Goal: Register for event/course

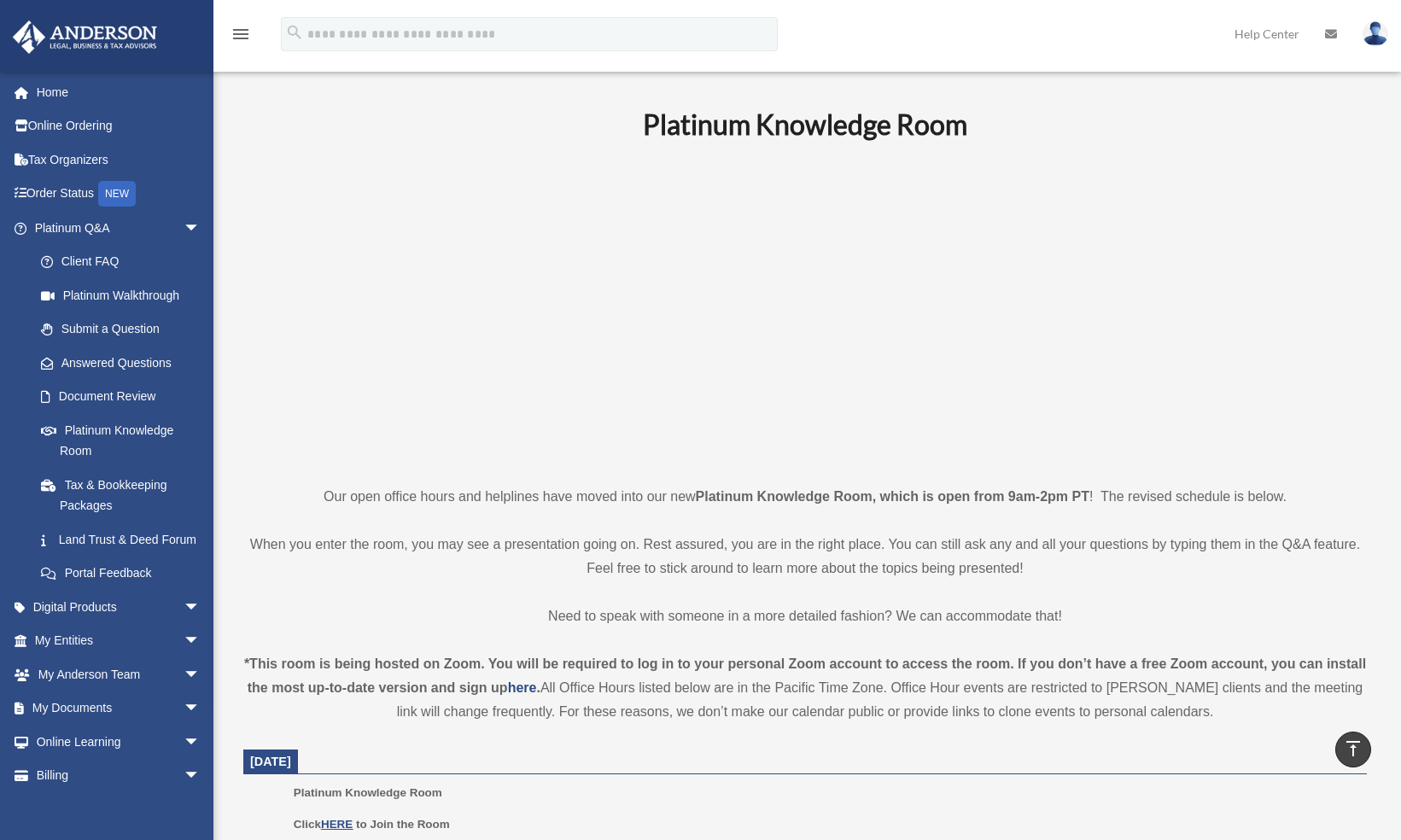
scroll to position [949, 0]
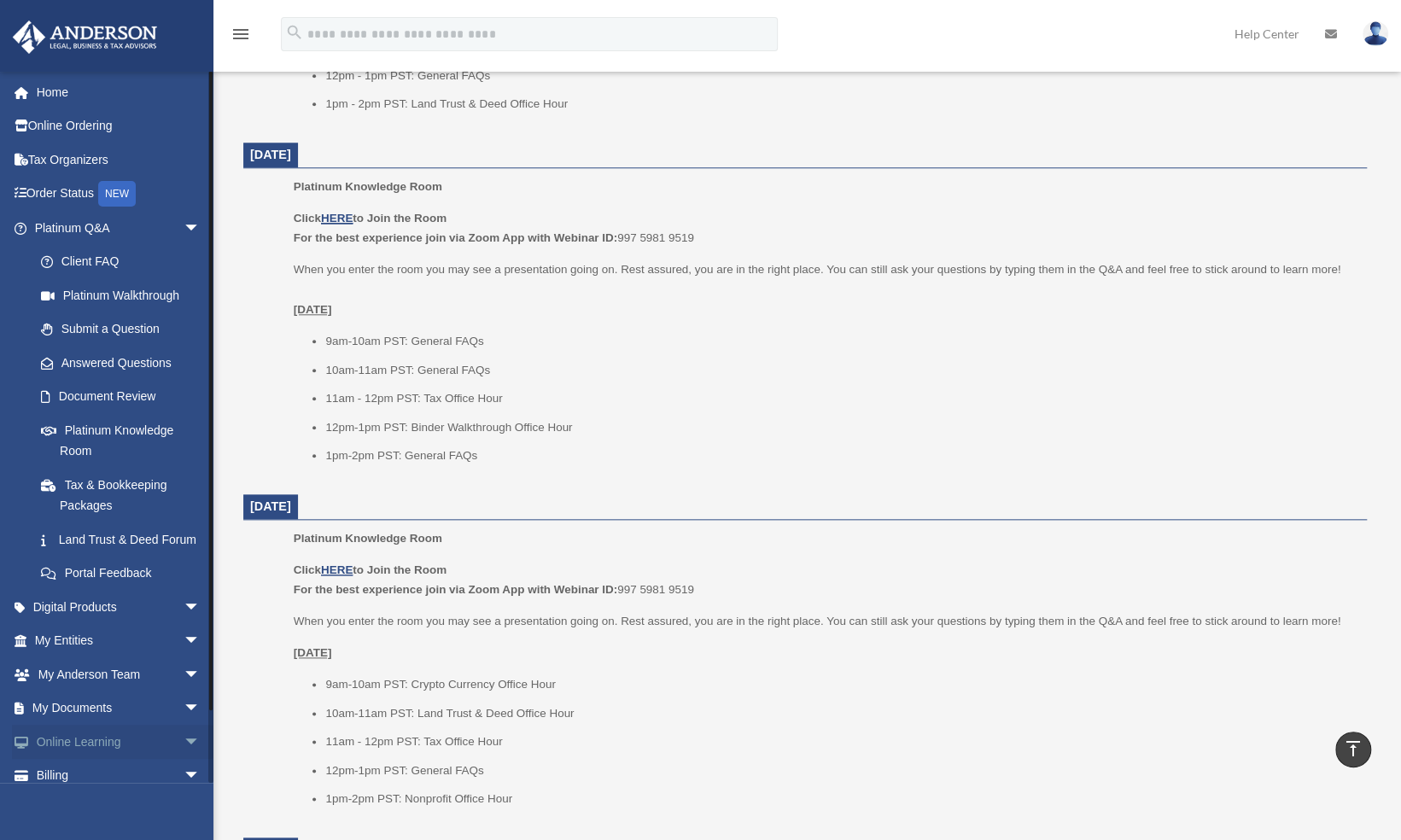
click at [183, 756] on span "arrow_drop_down" at bounding box center [200, 742] width 34 height 35
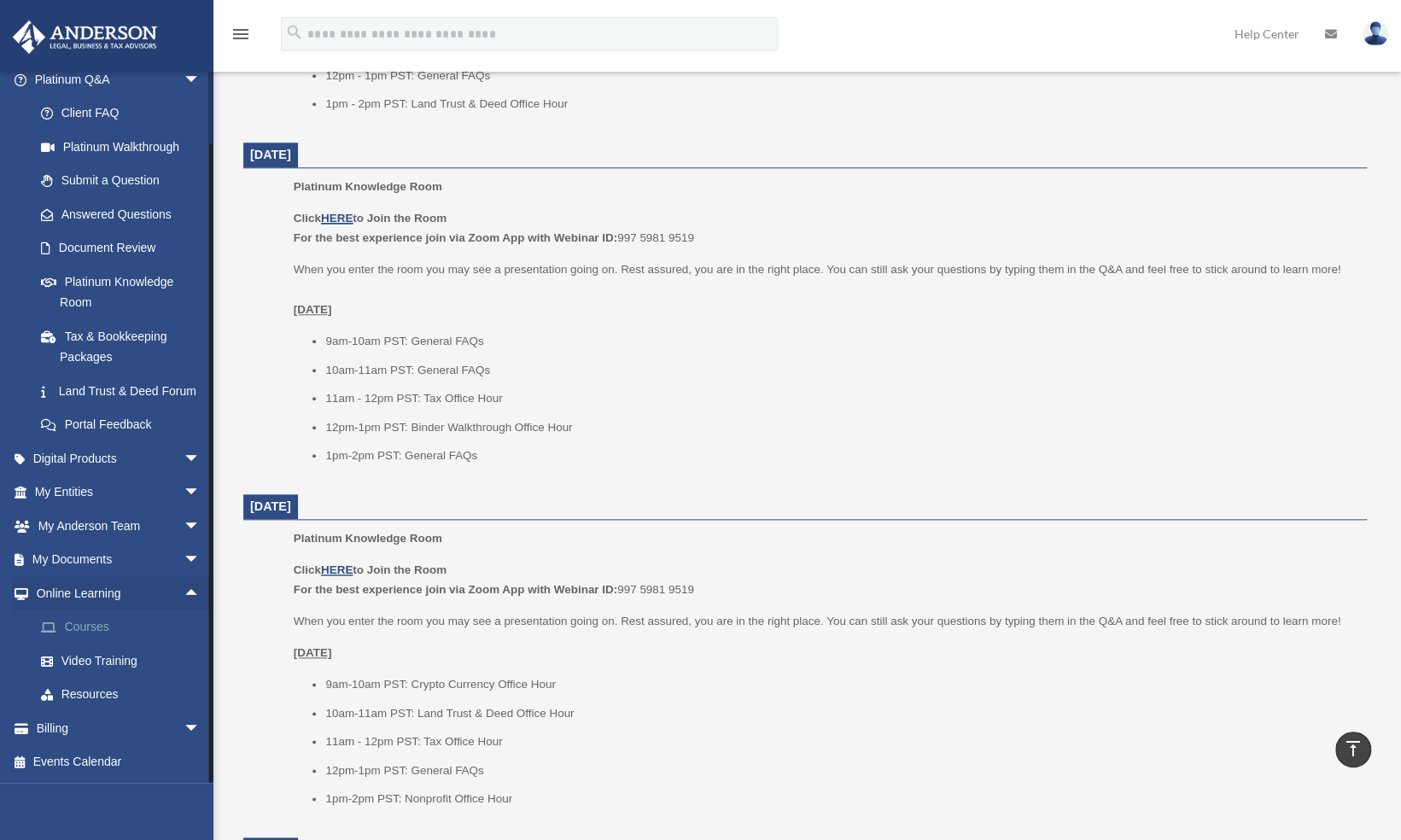
click at [98, 626] on link "Courses" at bounding box center [124, 627] width 202 height 34
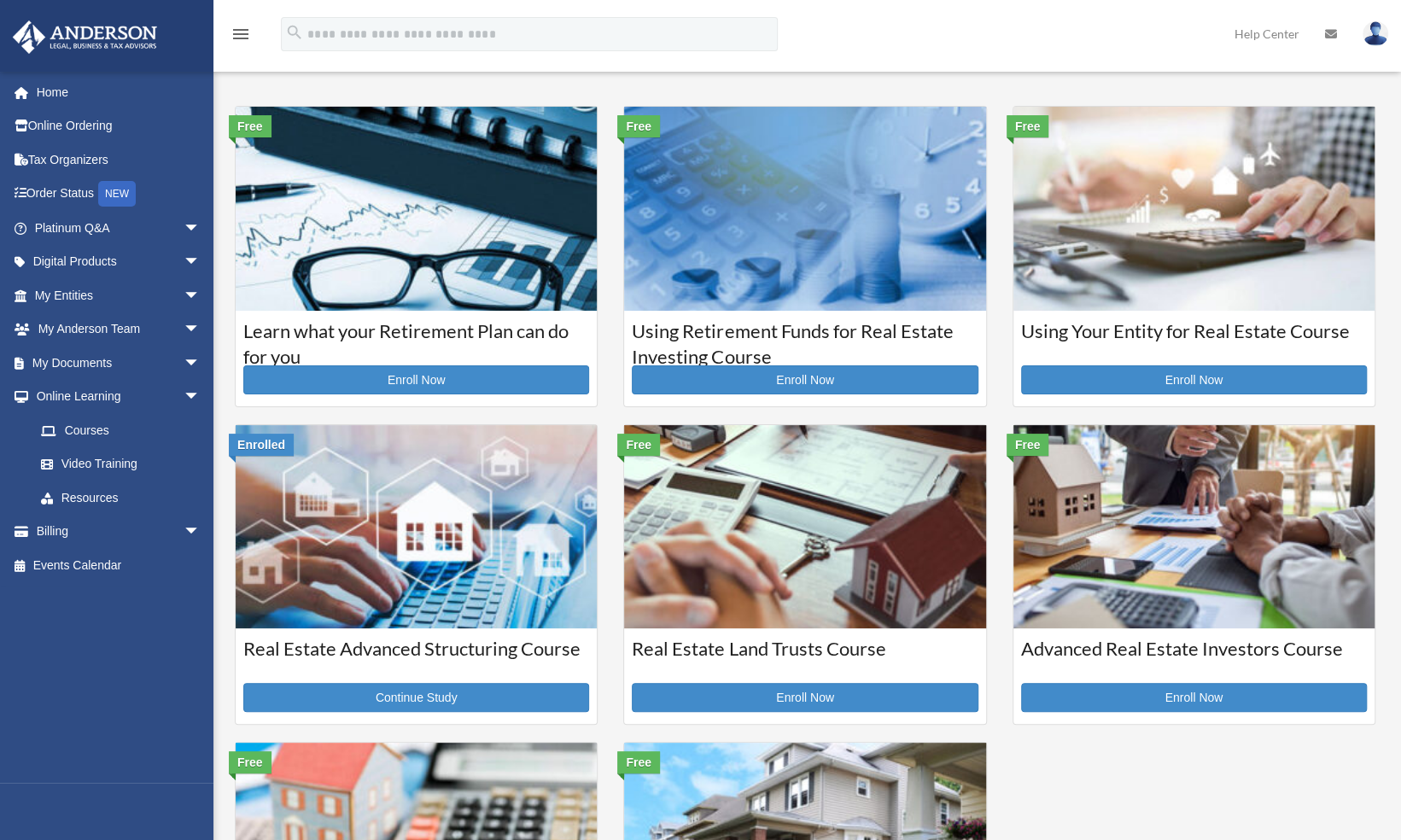
click at [1119, 273] on img at bounding box center [1194, 208] width 362 height 203
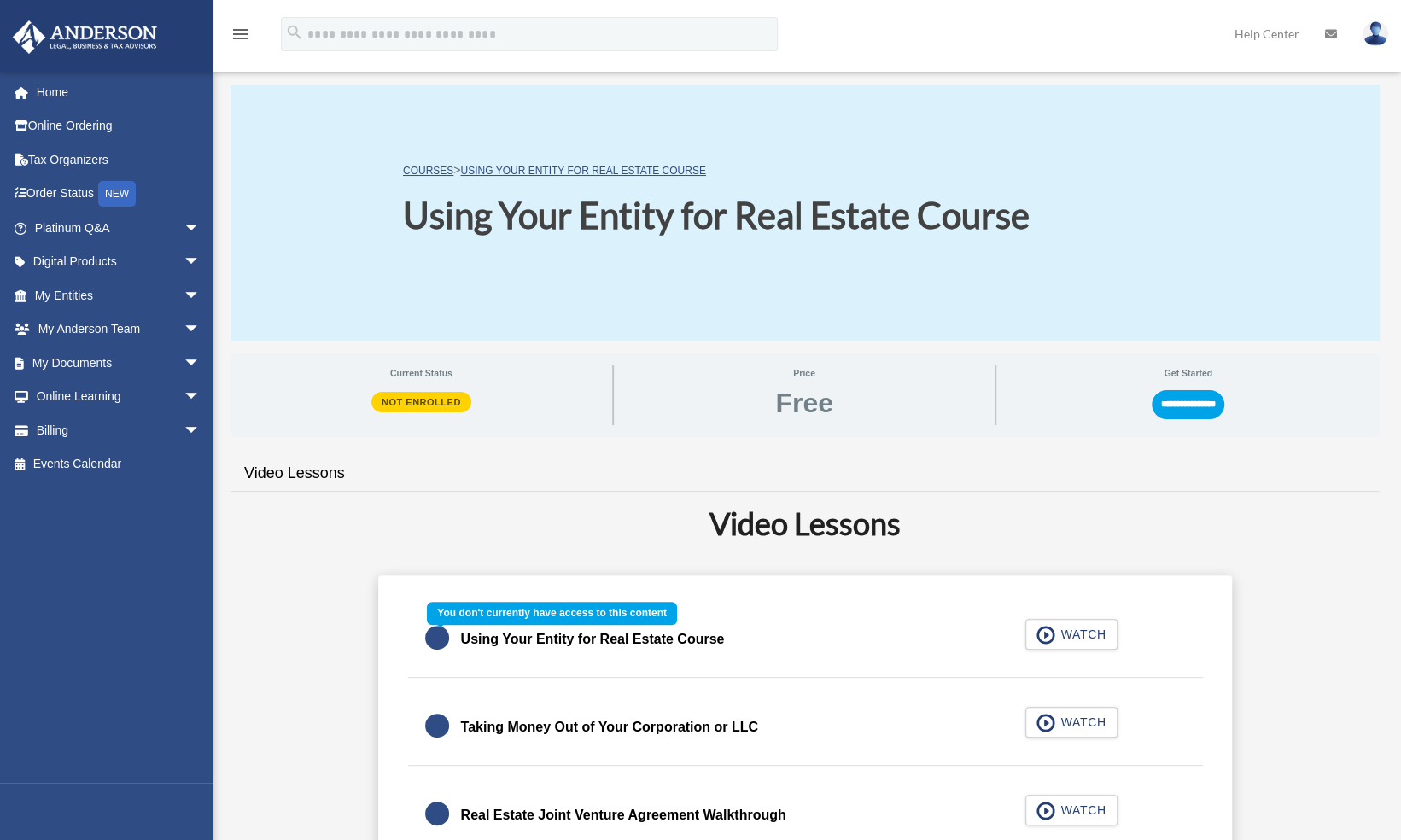
click at [1073, 644] on div "Using Your Entity for Real Estate Course WATCH" at bounding box center [806, 640] width 837 height 76
click at [1075, 634] on div "Using Your Entity for Real Estate Course WATCH" at bounding box center [806, 640] width 837 height 76
click at [1194, 401] on input "**********" at bounding box center [1188, 404] width 72 height 29
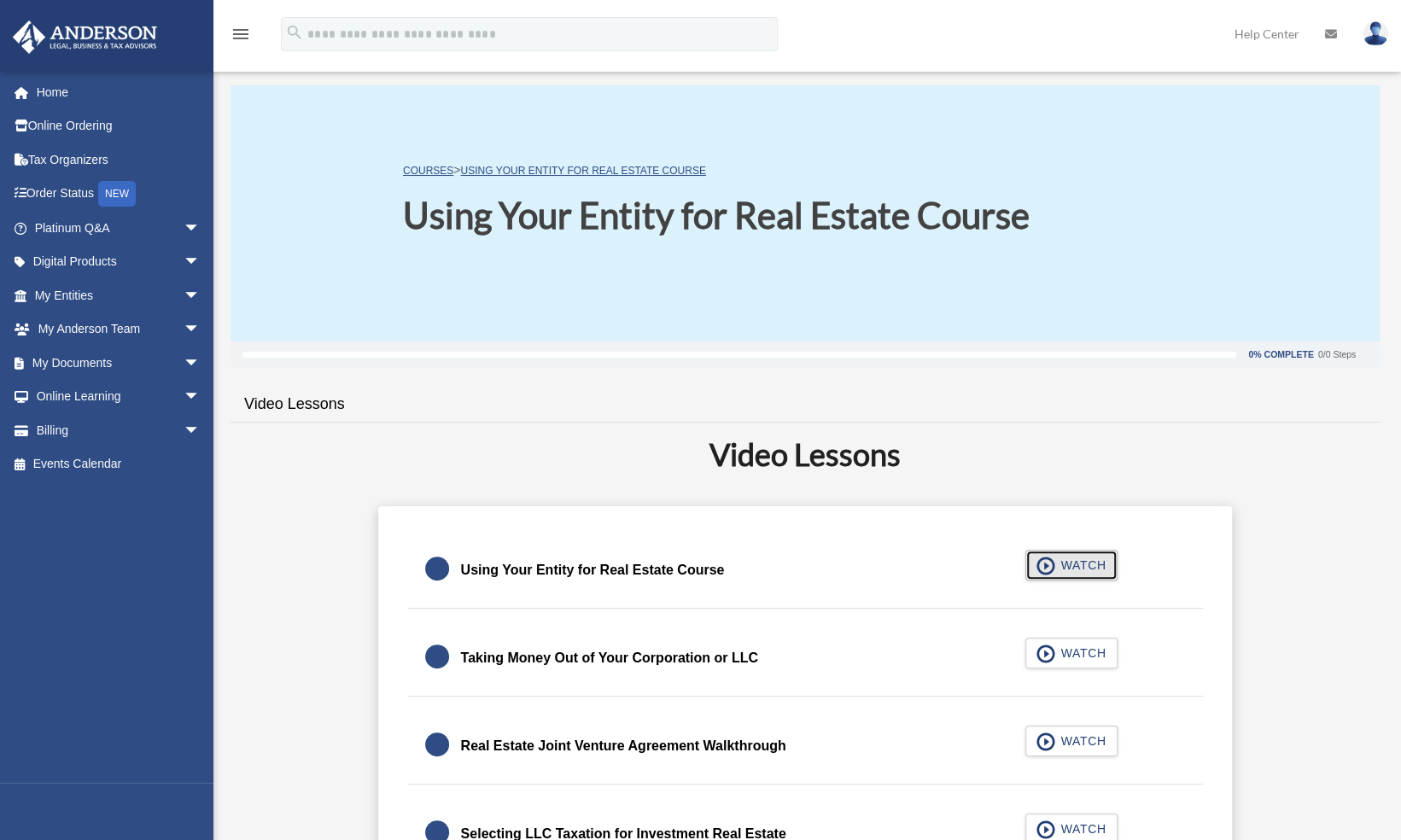
click at [1066, 560] on span "WATCH" at bounding box center [1080, 566] width 50 height 17
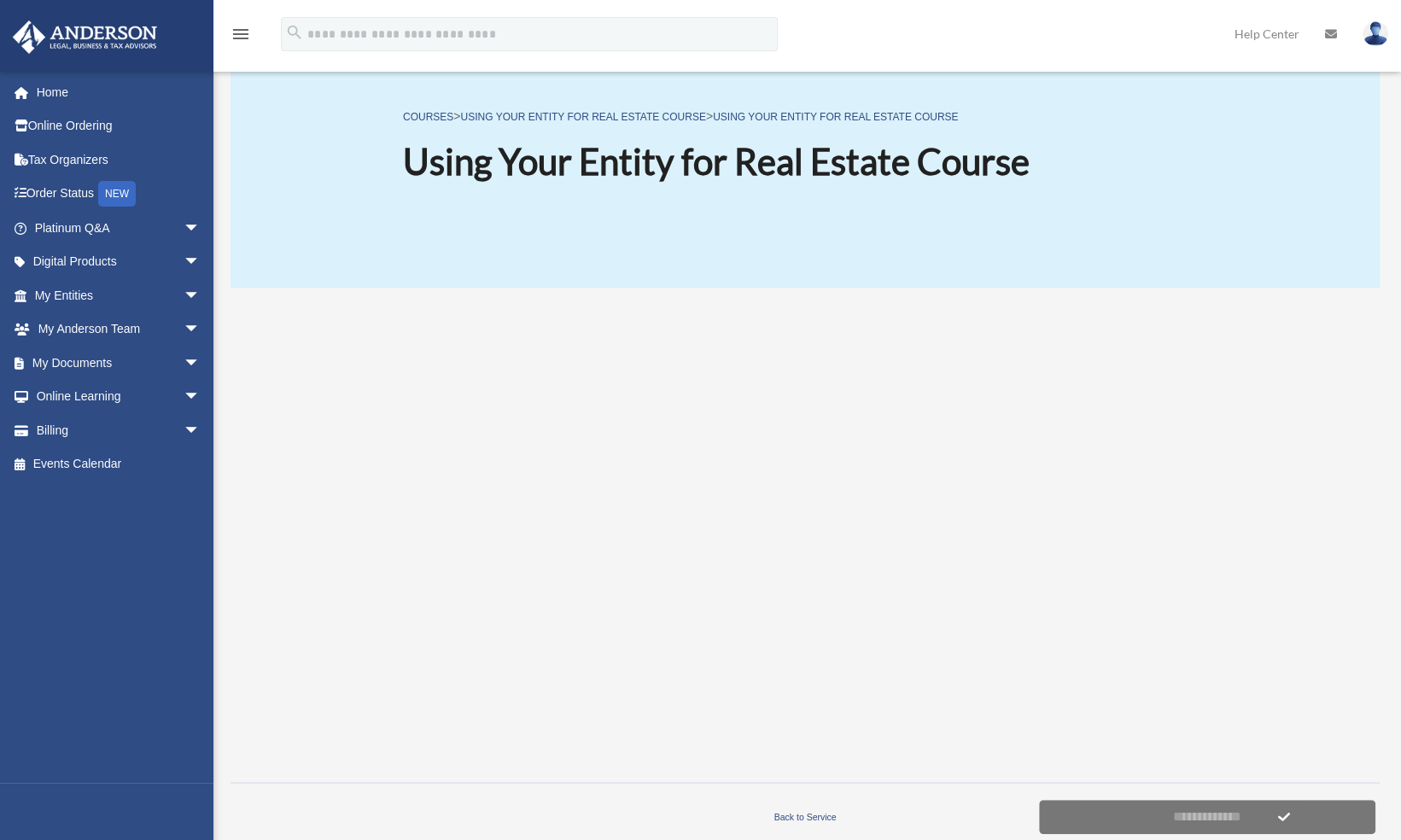
scroll to position [55, 0]
